Goal: Transaction & Acquisition: Purchase product/service

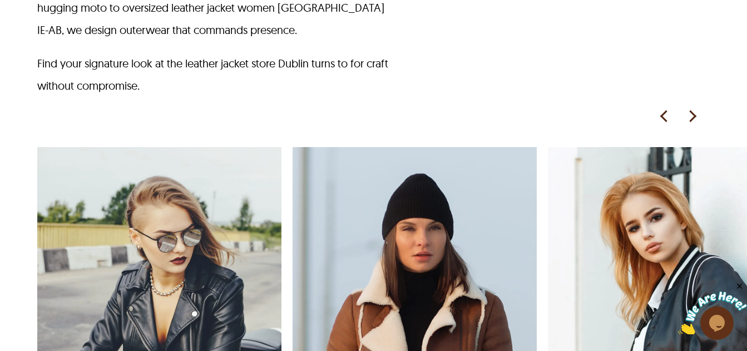
scroll to position [909, 0]
click at [691, 117] on img at bounding box center [692, 115] width 17 height 17
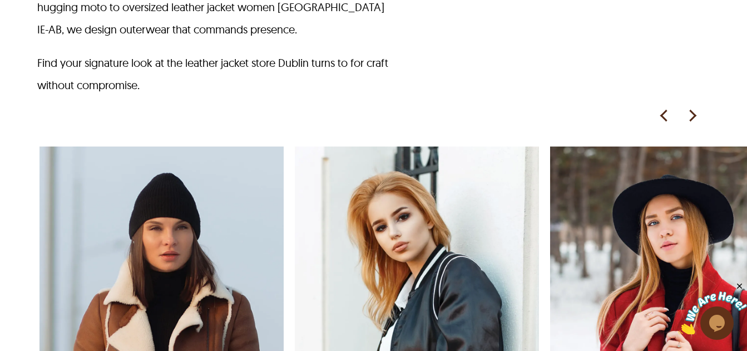
scroll to position [0, 255]
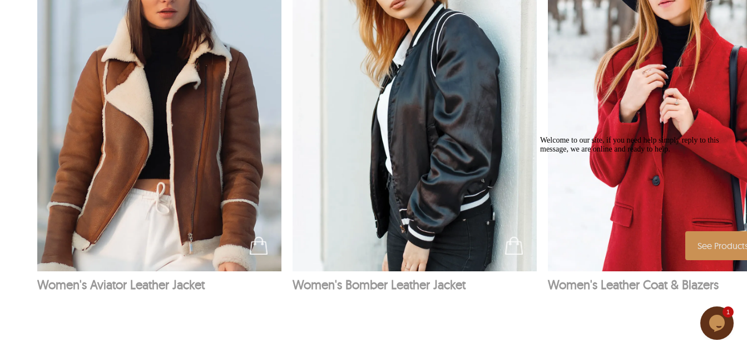
click at [640, 123] on img at bounding box center [670, 87] width 245 height 367
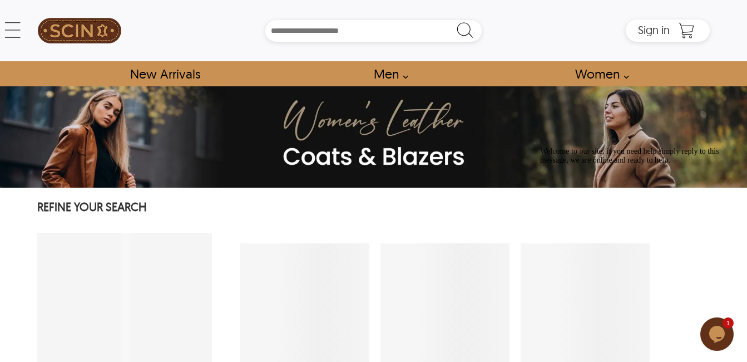
select select "********"
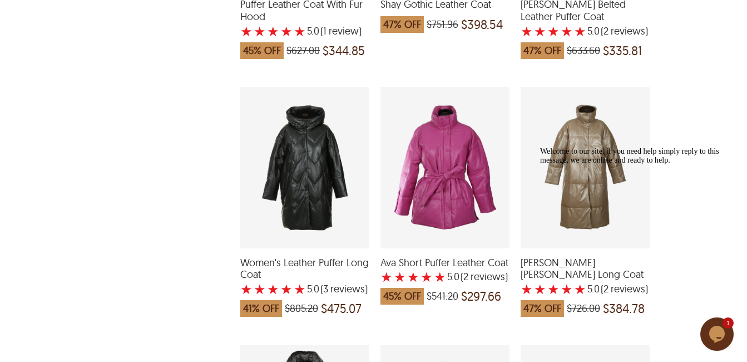
scroll to position [1450, 0]
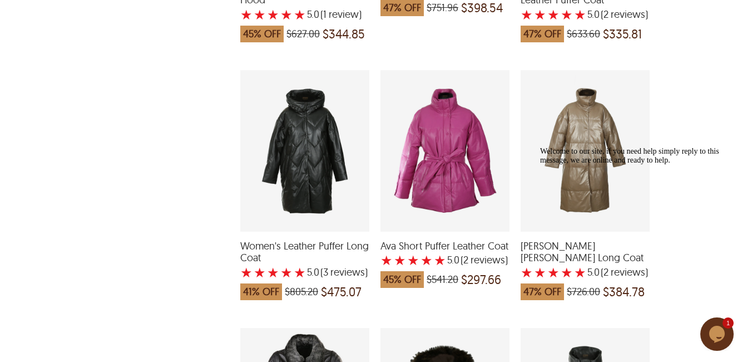
drag, startPoint x: 745, startPoint y: 161, endPoint x: 751, endPoint y: 174, distance: 14.0
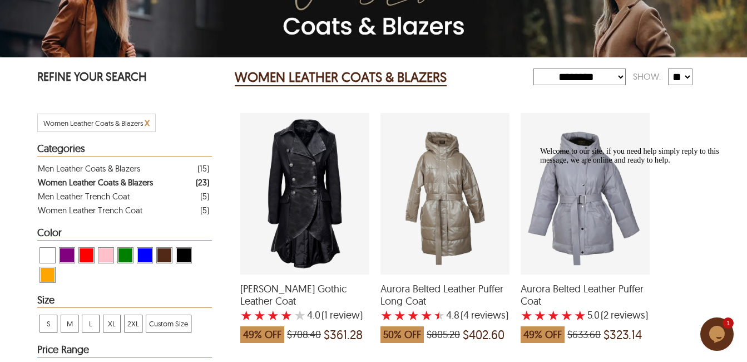
scroll to position [136, 0]
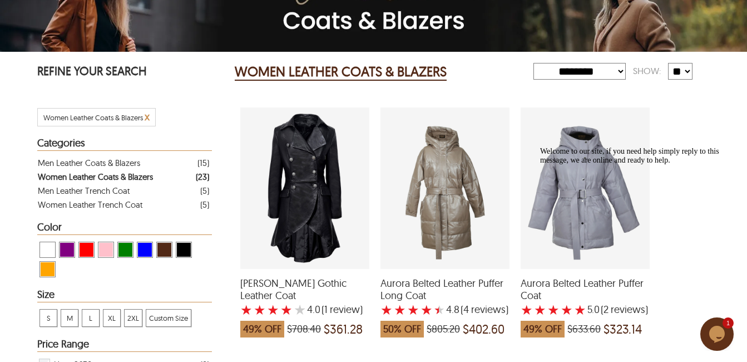
click at [314, 192] on div "Agnes Long Gothic Leather Coat with a 4 Star Rating 1 Product Review which was …" at bounding box center [304, 187] width 129 height 161
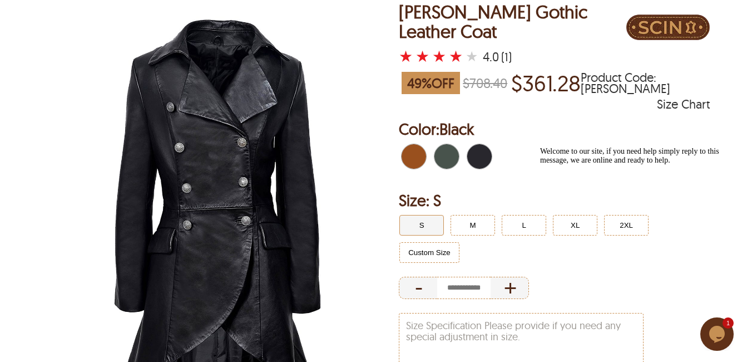
scroll to position [105, 0]
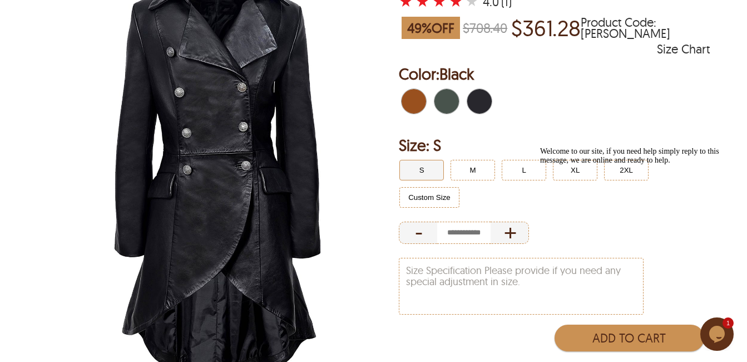
scroll to position [143, 0]
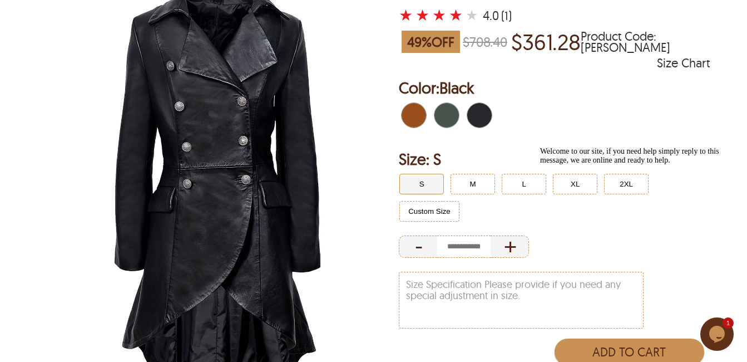
drag, startPoint x: 437, startPoint y: 156, endPoint x: 299, endPoint y: 173, distance: 139.0
click at [299, 173] on div "Agnes Long Gothic Leather Coat ★ ★ ★ ★ ★ 4.0 (1) 49 % OFF $708.40 $361.28 Produ…" at bounding box center [373, 192] width 673 height 462
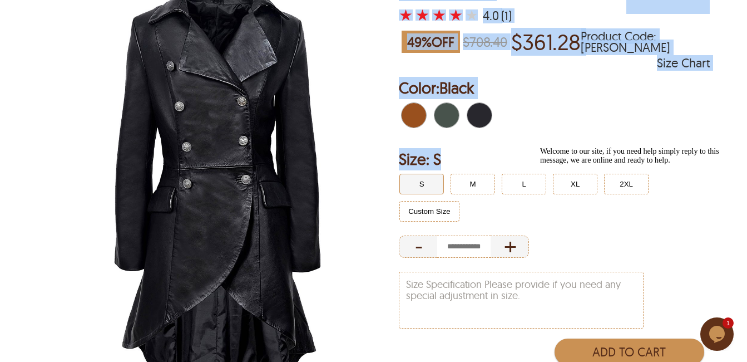
click at [572, 108] on div at bounding box center [554, 116] width 311 height 35
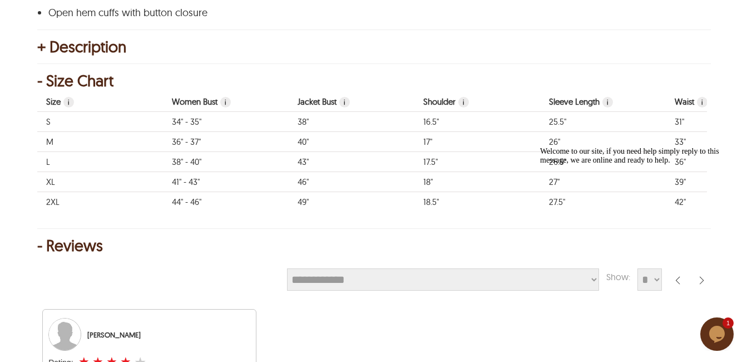
scroll to position [0, 0]
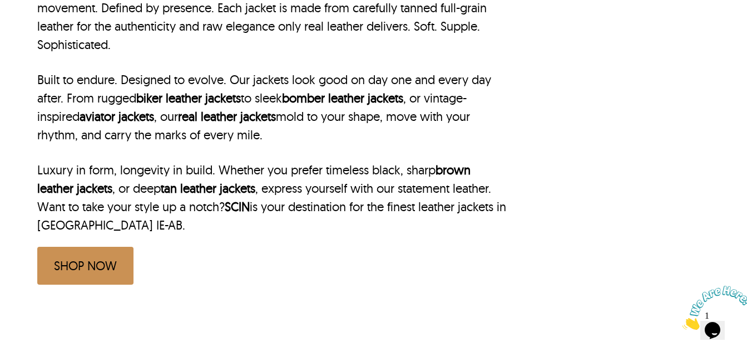
scroll to position [439, 0]
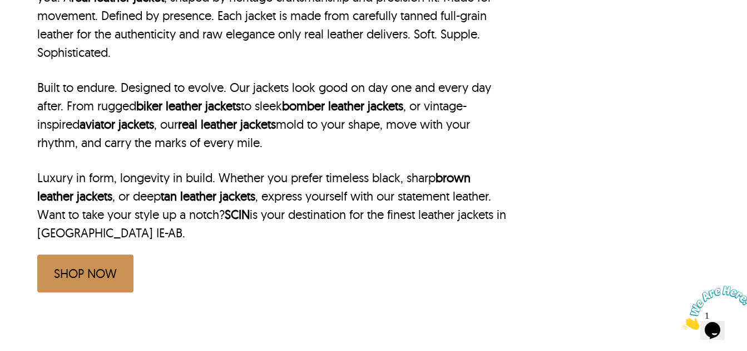
click at [100, 274] on link "SHOP NOW" at bounding box center [85, 273] width 96 height 38
click at [113, 286] on link "SHOP NOW" at bounding box center [85, 273] width 96 height 38
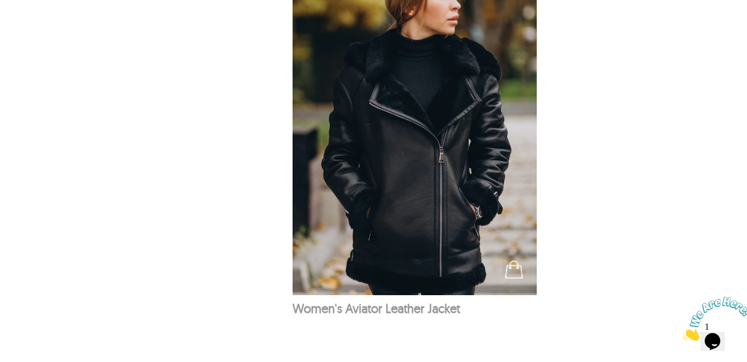
scroll to position [572, 0]
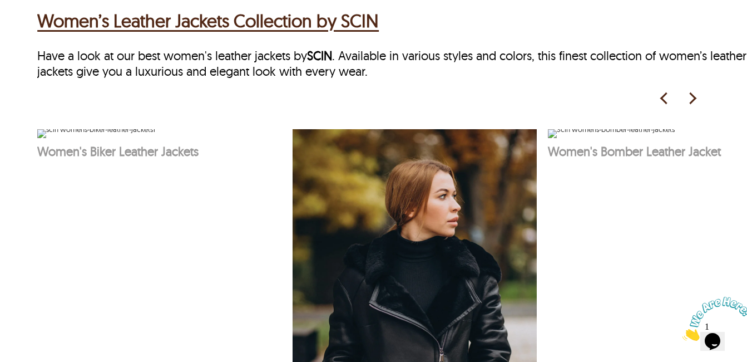
click at [689, 100] on img at bounding box center [692, 98] width 17 height 17
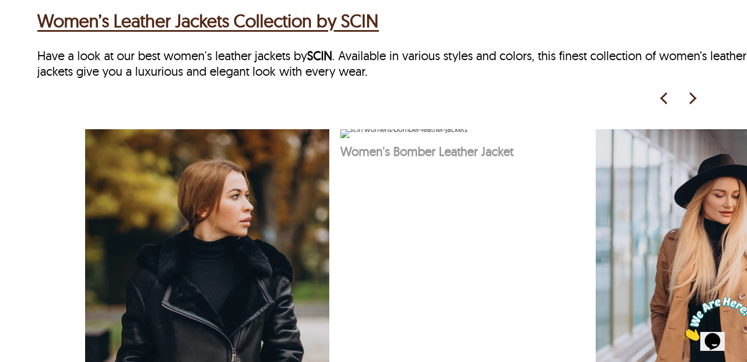
scroll to position [0, 255]
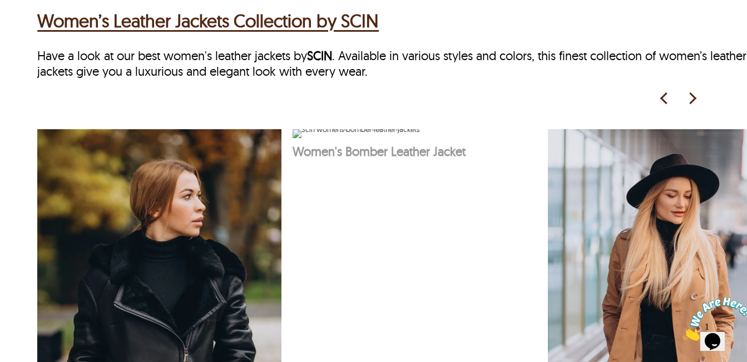
click at [689, 100] on img at bounding box center [692, 98] width 17 height 17
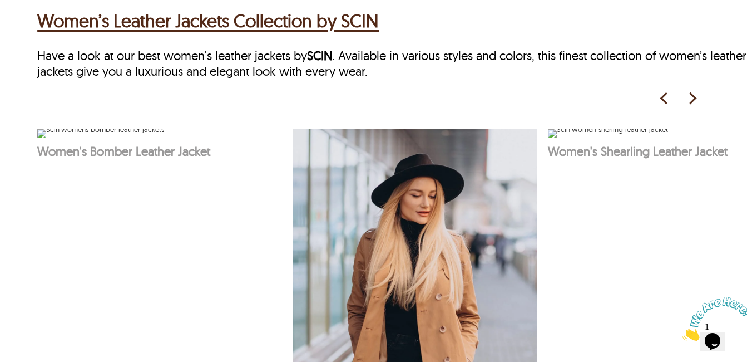
scroll to position [579, 0]
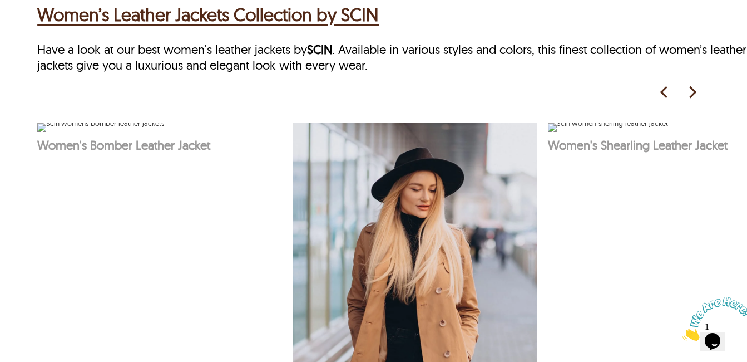
click at [693, 96] on img at bounding box center [692, 92] width 17 height 17
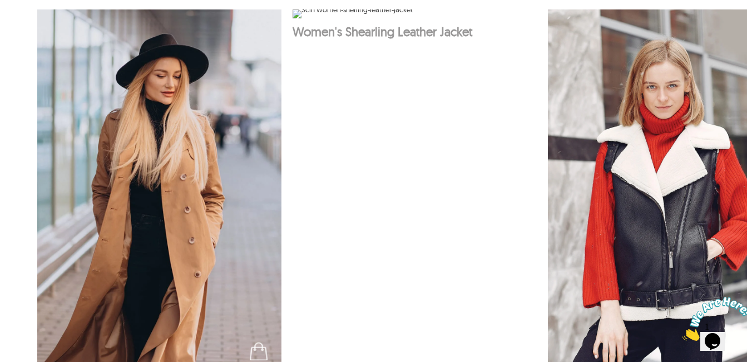
scroll to position [641, 0]
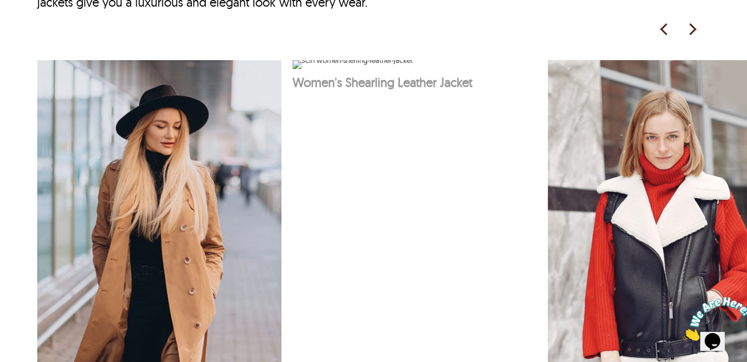
click at [691, 32] on img at bounding box center [692, 29] width 17 height 17
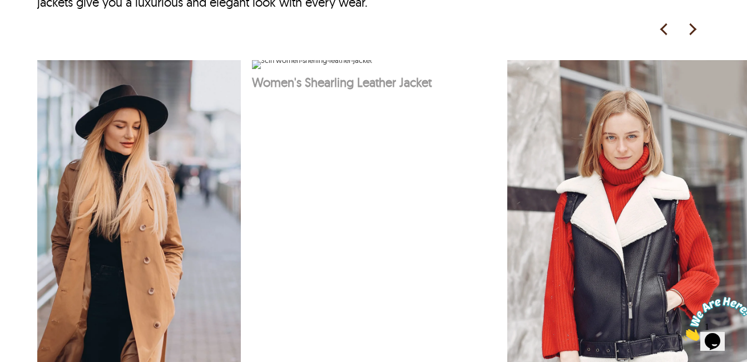
scroll to position [0, 811]
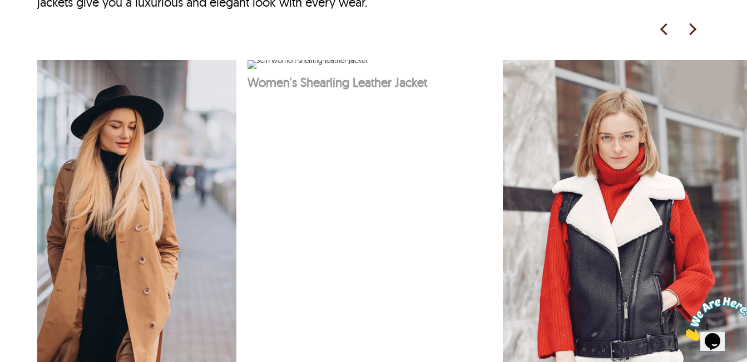
click at [667, 33] on img at bounding box center [664, 29] width 17 height 17
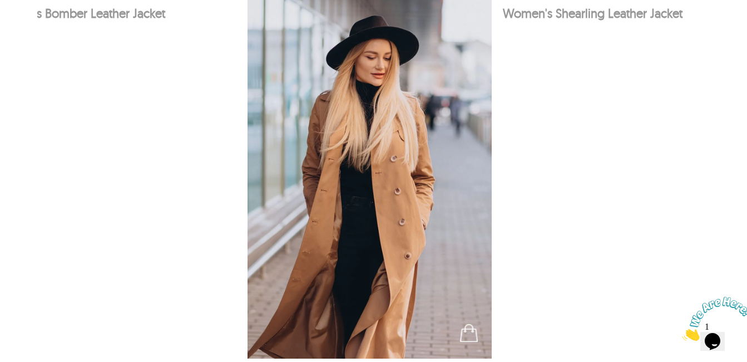
scroll to position [717, 0]
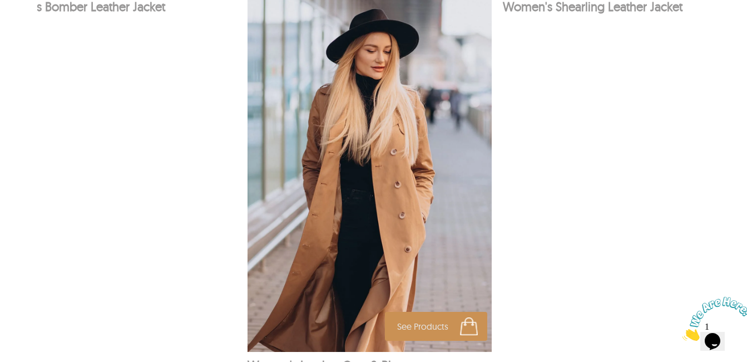
click at [411, 139] on img at bounding box center [370, 167] width 245 height 367
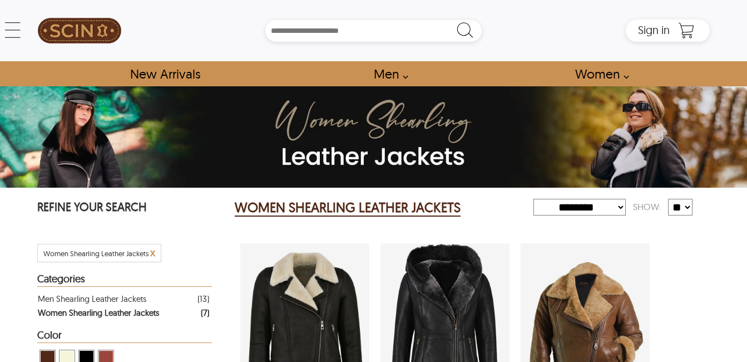
select select "********"
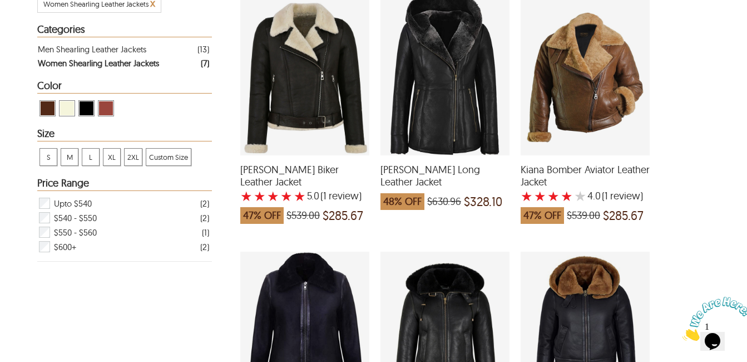
scroll to position [224, 0]
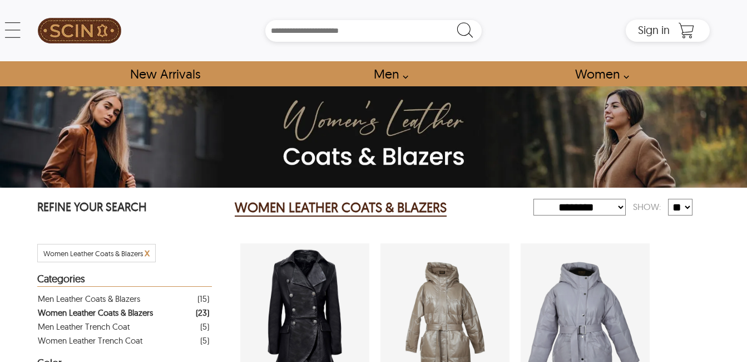
select select "********"
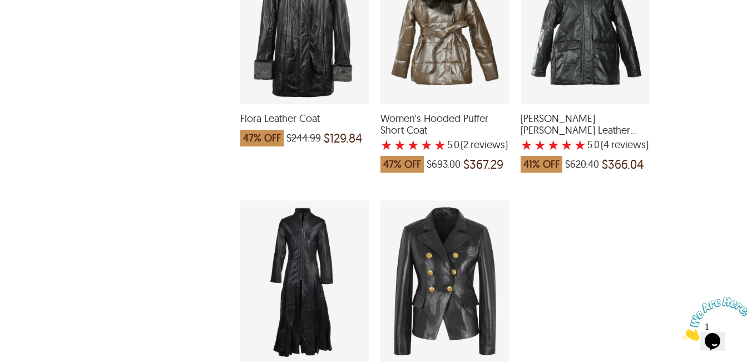
scroll to position [1890, 0]
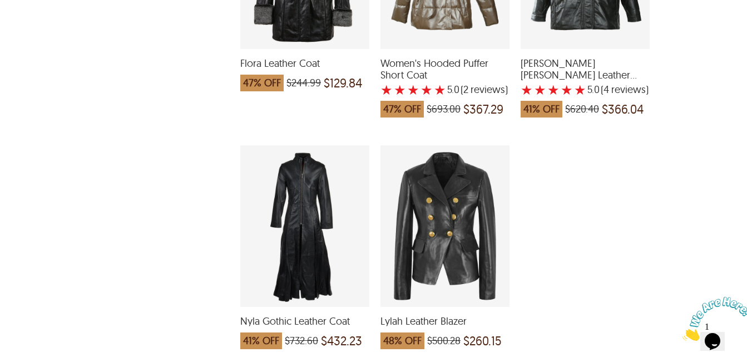
click at [455, 206] on div "Lylah Leather Blazer which was at a price of $500.28, now after discount the pr…" at bounding box center [445, 225] width 129 height 161
